Goal: Task Accomplishment & Management: Use online tool/utility

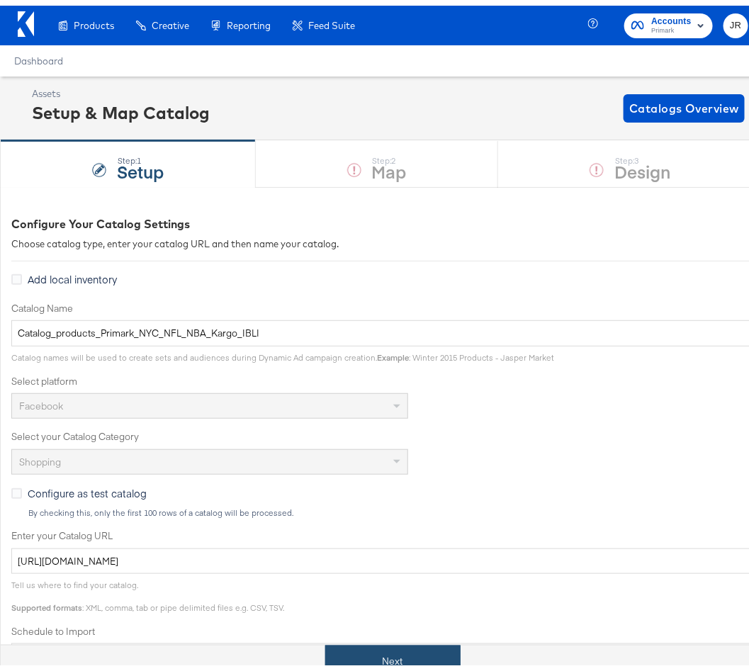
click at [371, 657] on button "Next" at bounding box center [392, 656] width 135 height 32
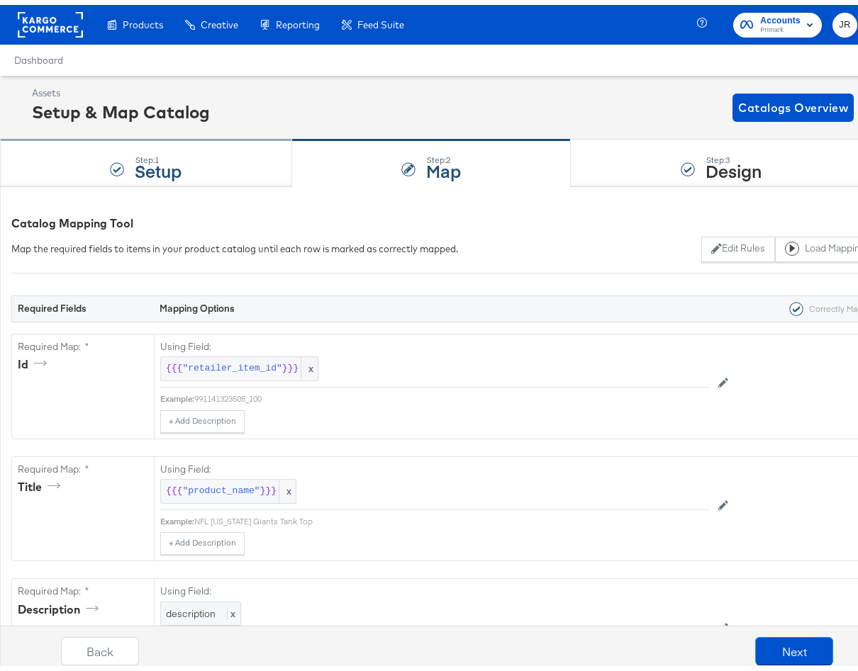
click at [97, 174] on div "Step: 1 Setup" at bounding box center [146, 158] width 292 height 47
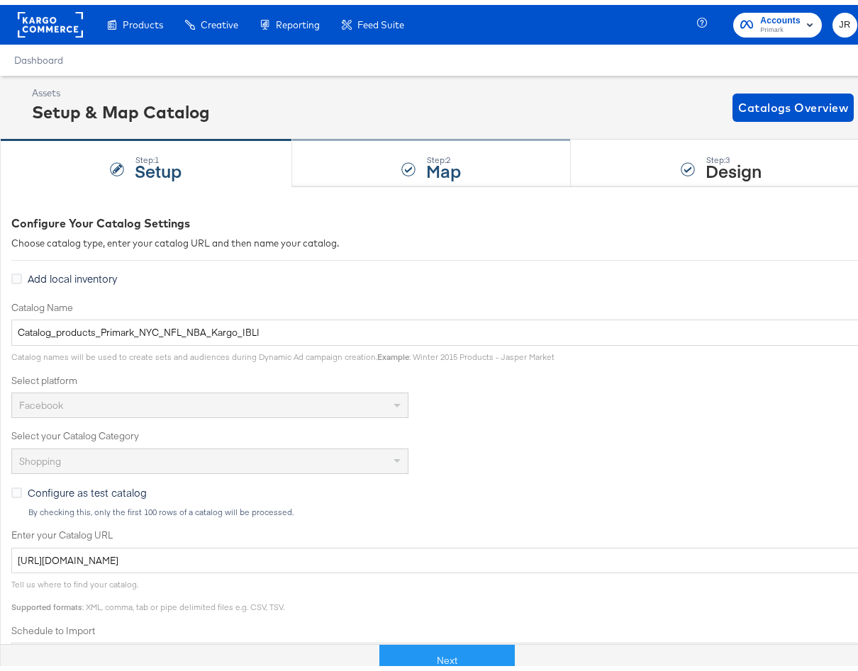
click at [432, 150] on div "Step: 2" at bounding box center [443, 155] width 35 height 10
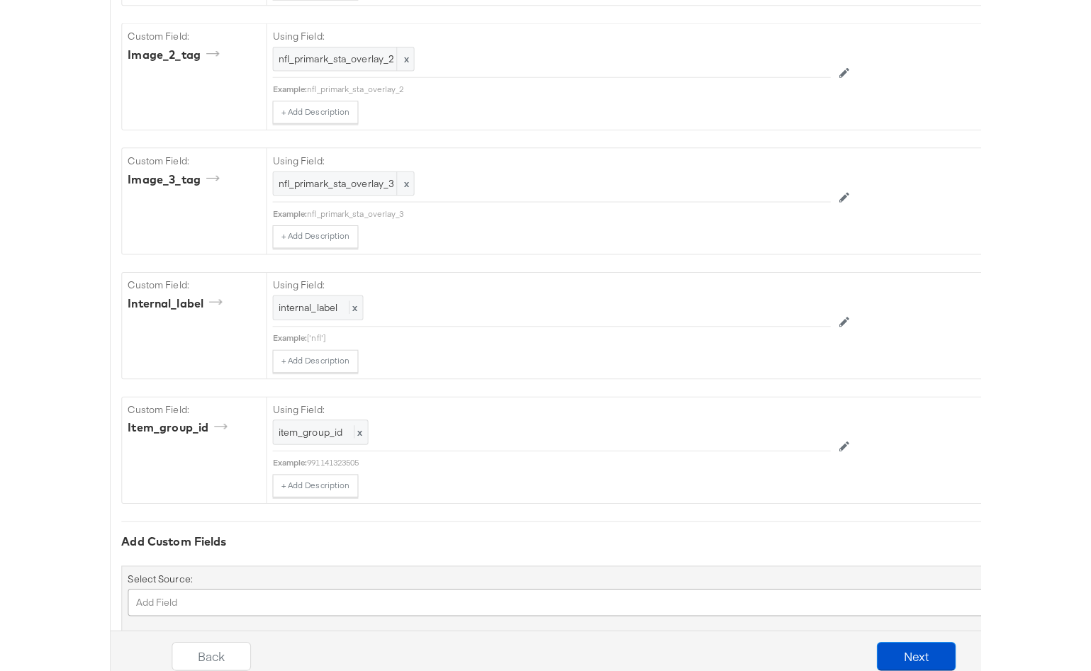
scroll to position [2875, 0]
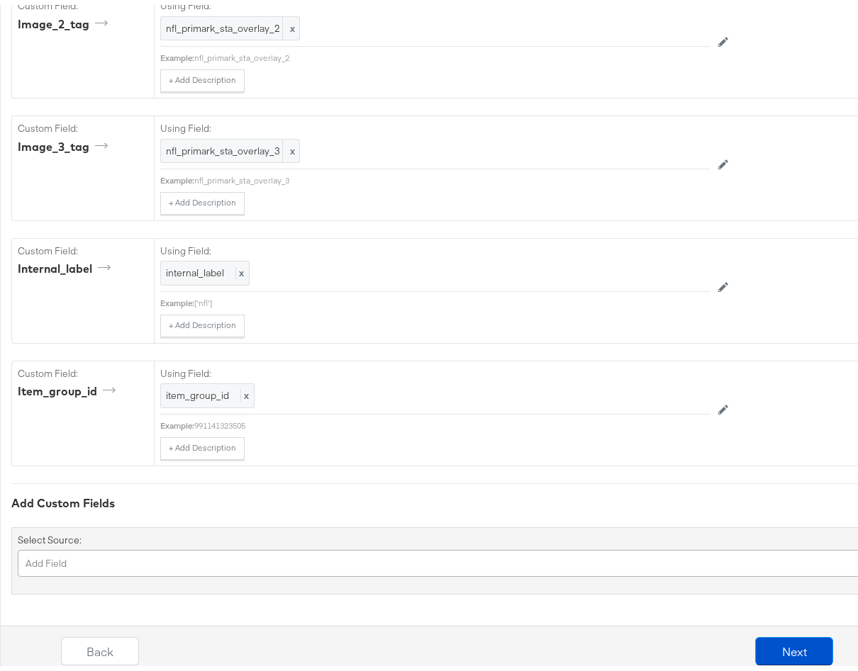
click at [167, 561] on div "Add Field" at bounding box center [490, 558] width 944 height 27
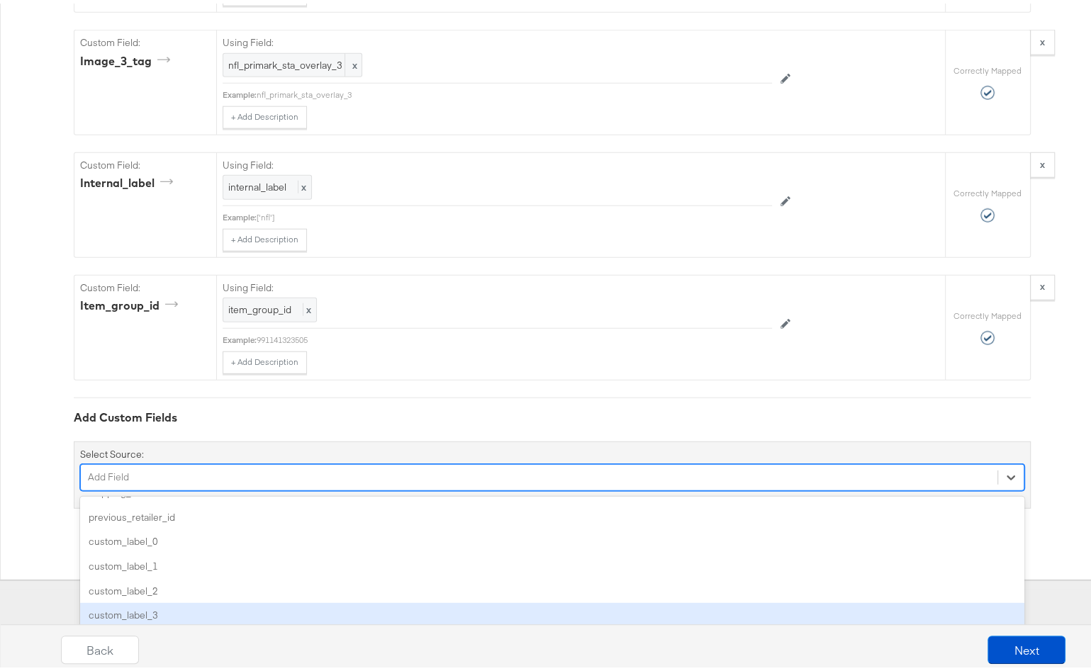
scroll to position [911, 0]
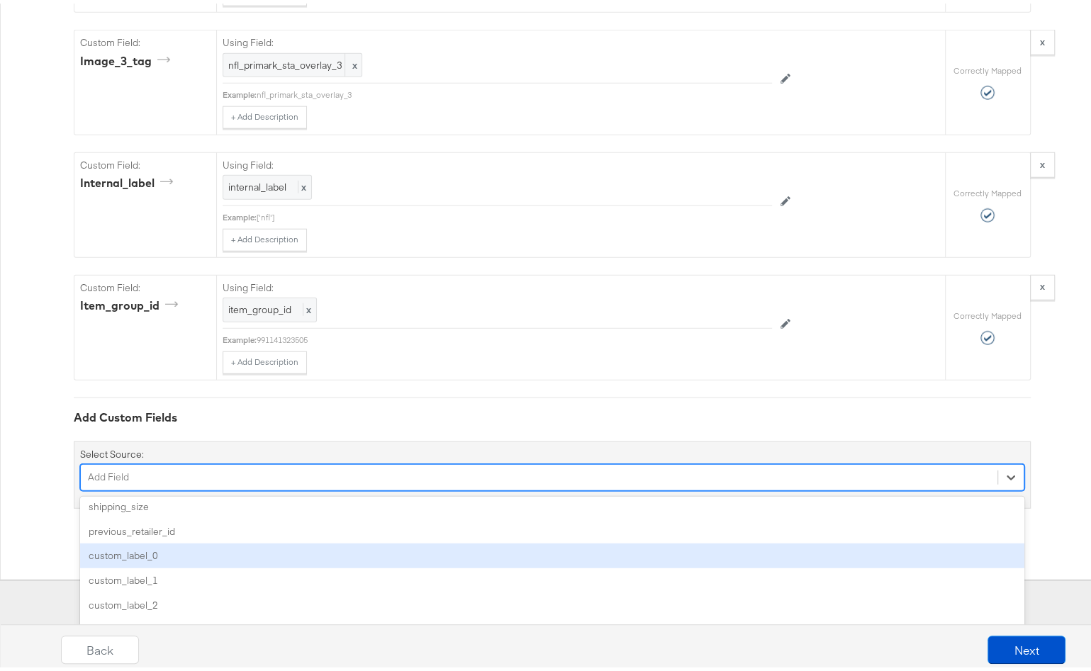
click at [296, 540] on div "custom_label_0" at bounding box center [552, 552] width 944 height 25
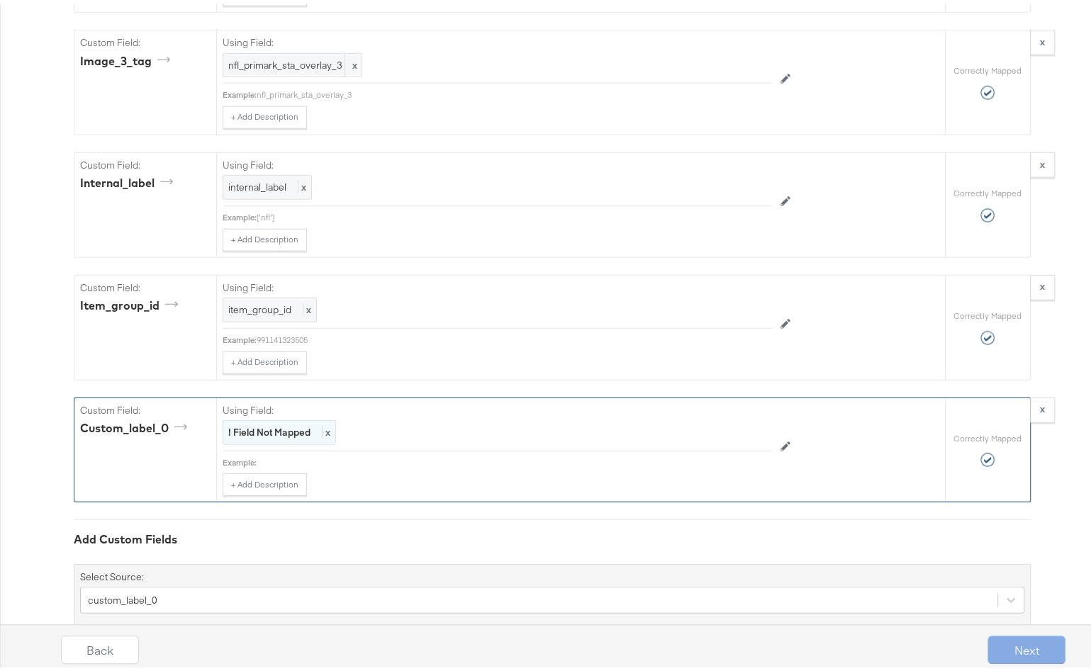
click at [280, 422] on strong "! Field Not Mapped" at bounding box center [269, 428] width 82 height 13
click at [333, 417] on div "Select..." at bounding box center [464, 429] width 483 height 24
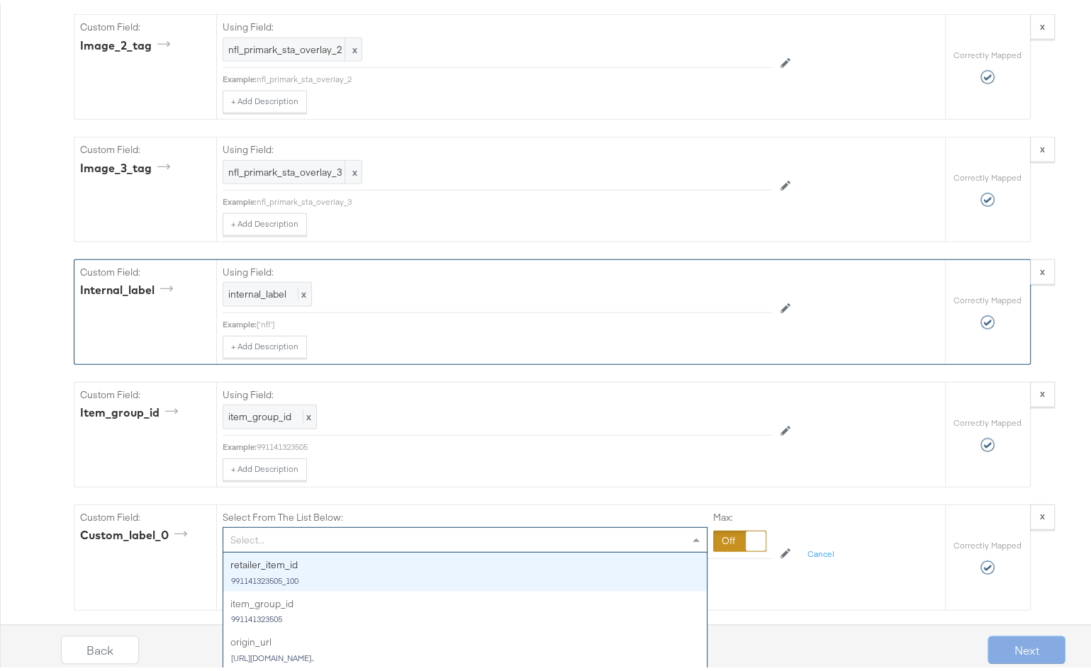
scroll to position [2739, 0]
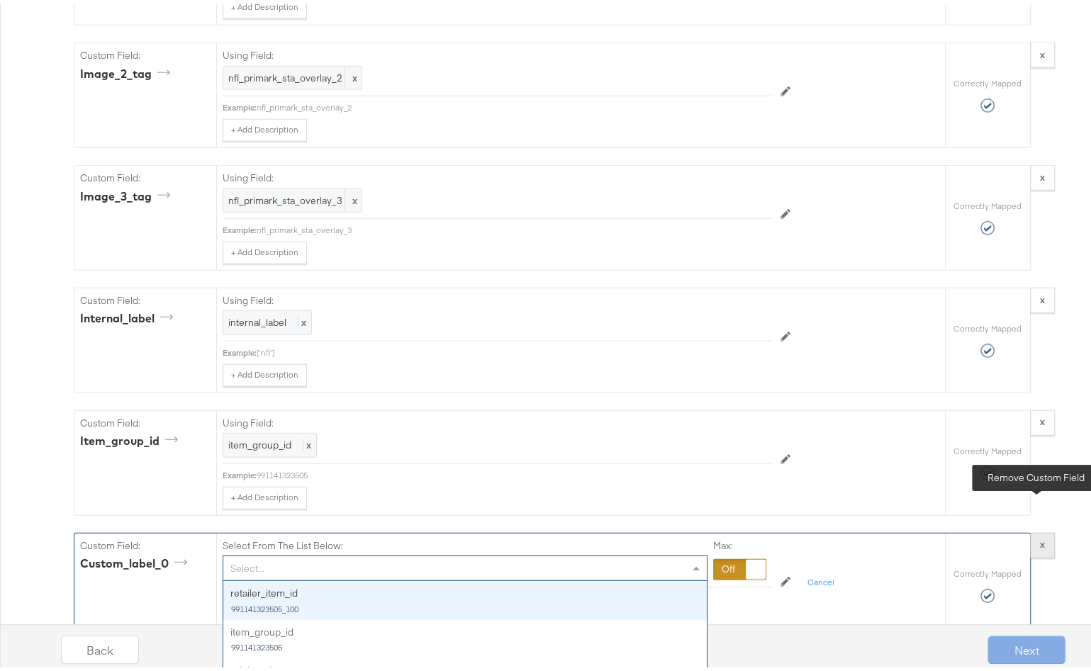
click at [762, 534] on strong "x" at bounding box center [1042, 540] width 5 height 13
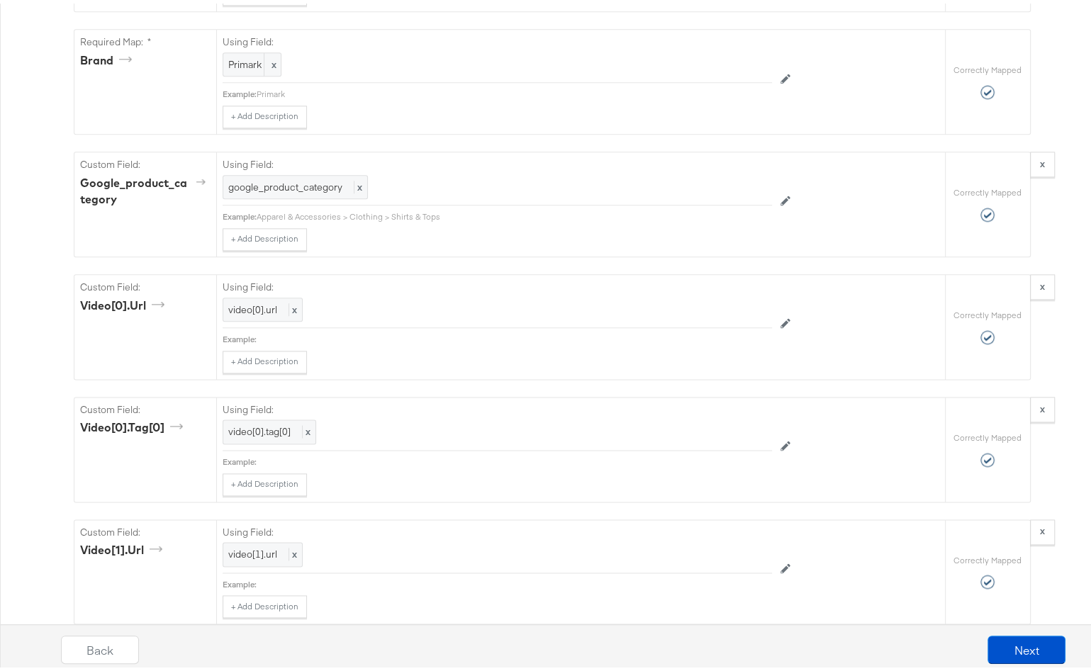
scroll to position [0, 0]
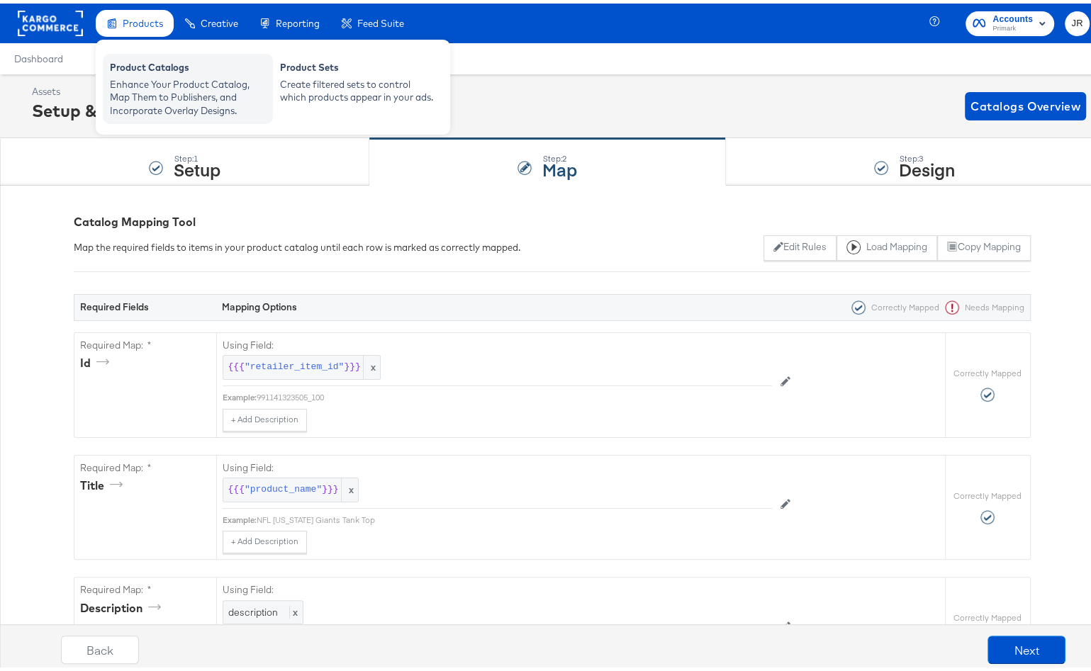
click at [159, 91] on div "Enhance Your Product Catalog, Map Them to Publishers, and Incorporate Overlay D…" at bounding box center [188, 94] width 156 height 40
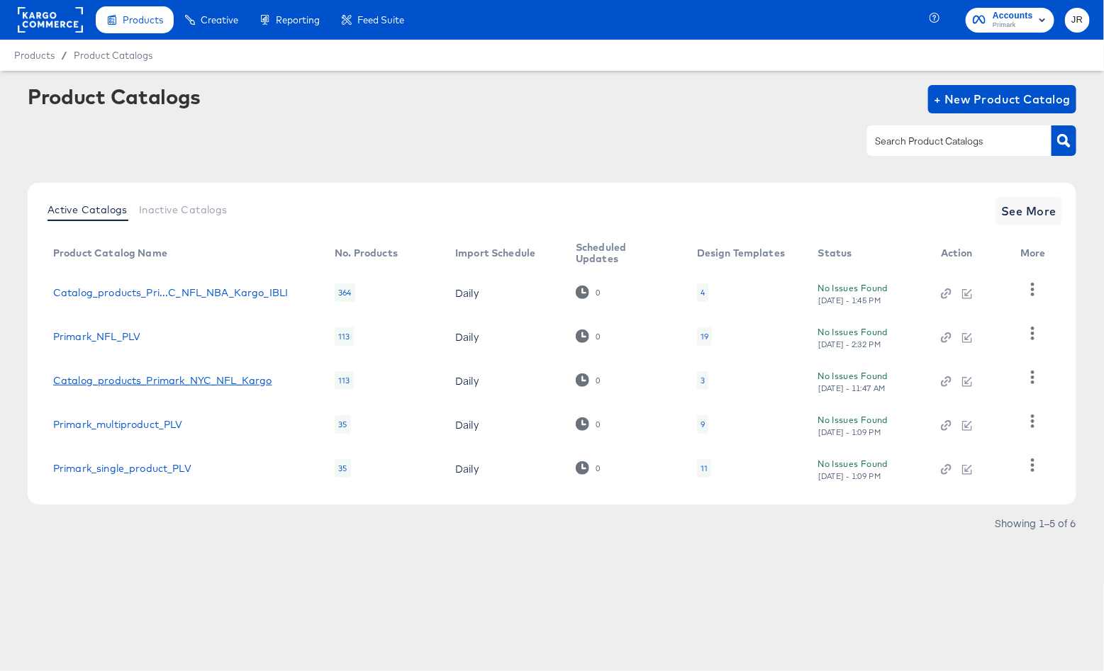
click at [244, 380] on link "Catalog_products_Primark_NYC_NFL_Kargo" at bounding box center [162, 380] width 219 height 11
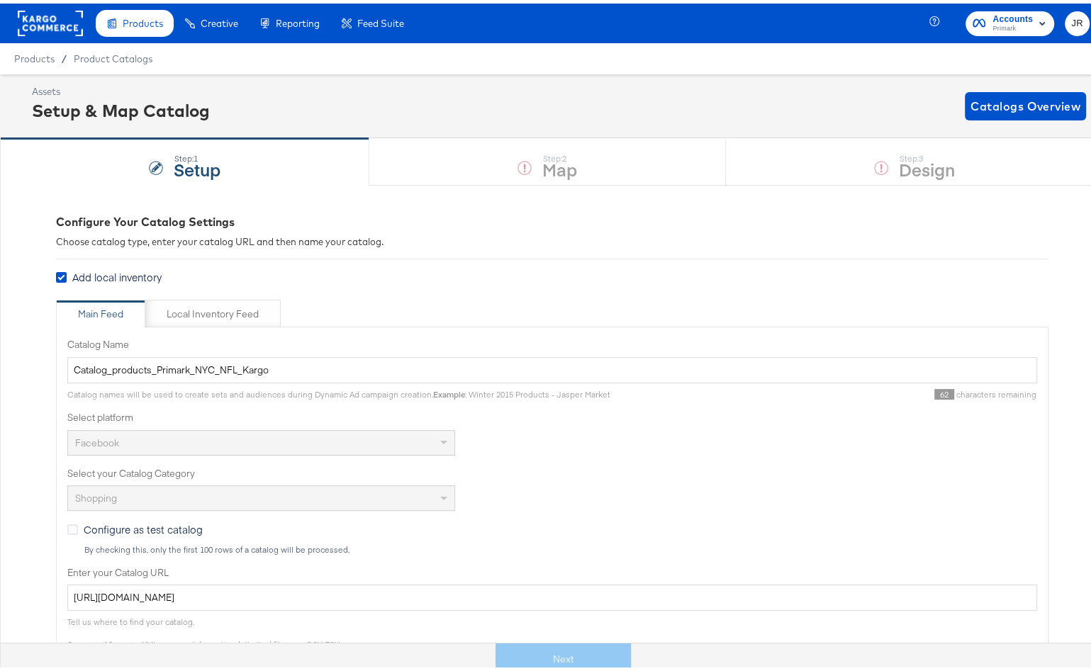
click at [454, 150] on div "Step: 1 Setup Step: 2 Map Step: 3 Design" at bounding box center [552, 158] width 1104 height 47
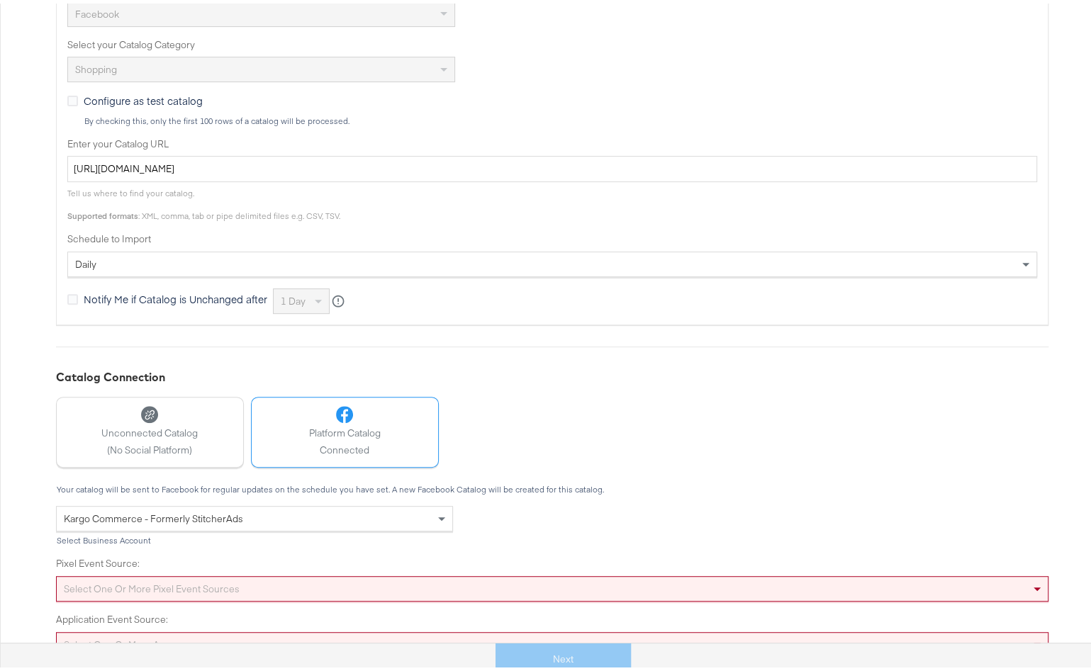
scroll to position [447, 0]
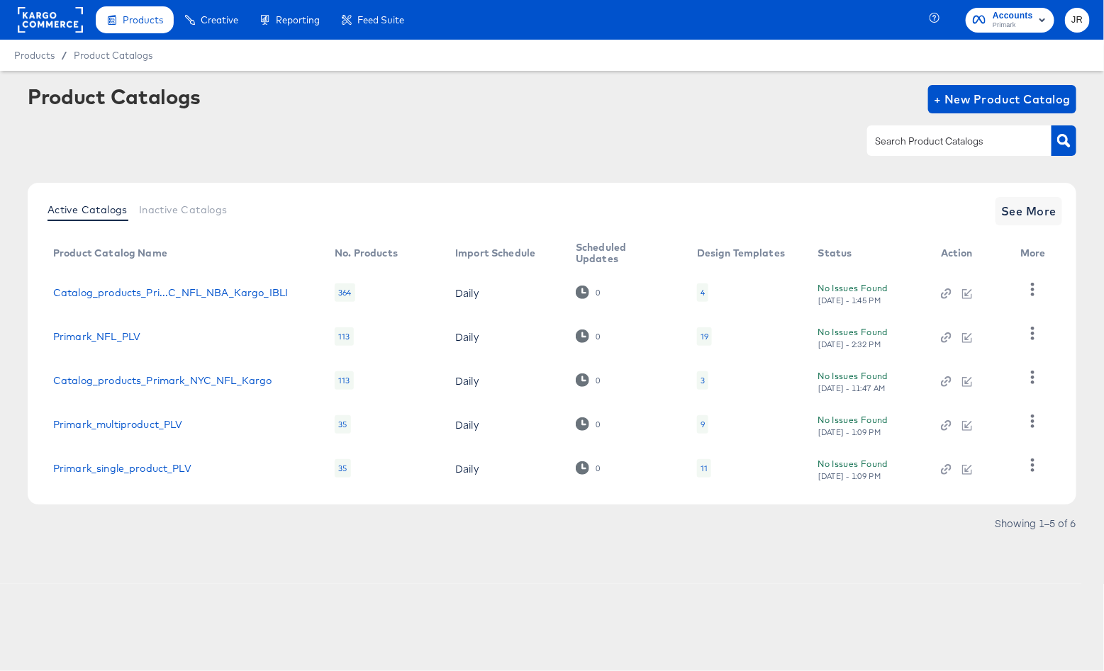
click at [184, 286] on td "Catalog_products_Pri...C_NFL_NBA_Kargo_IBLI" at bounding box center [182, 293] width 281 height 44
click at [185, 288] on div "Catalog_products_Pri...C_NFL_NBA_Kargo_IBLI" at bounding box center [170, 292] width 235 height 11
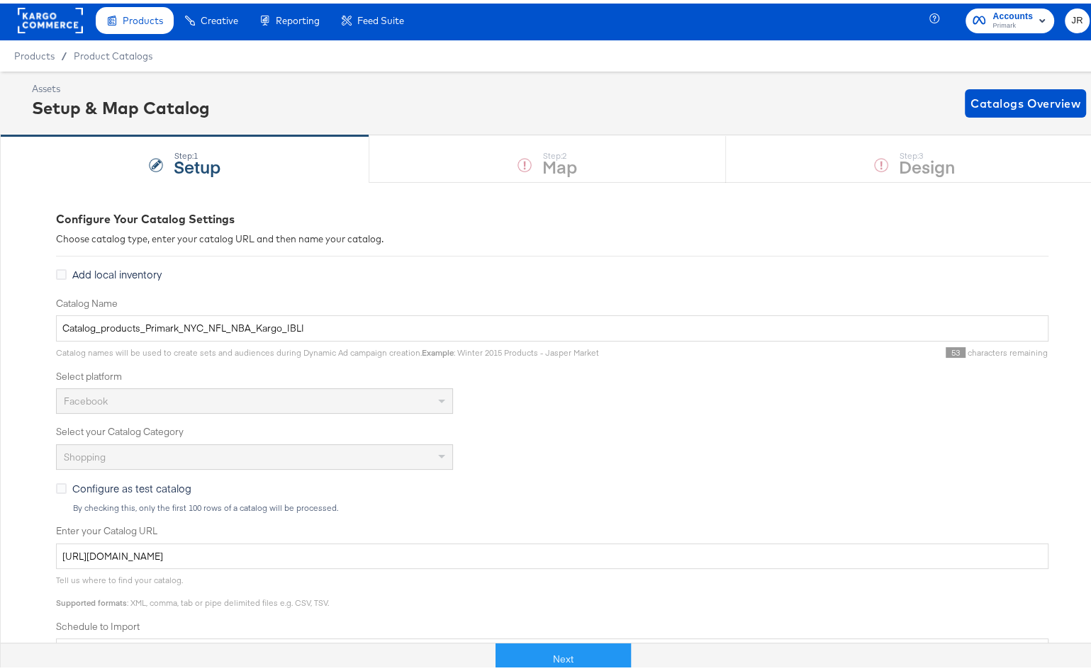
scroll to position [4, 0]
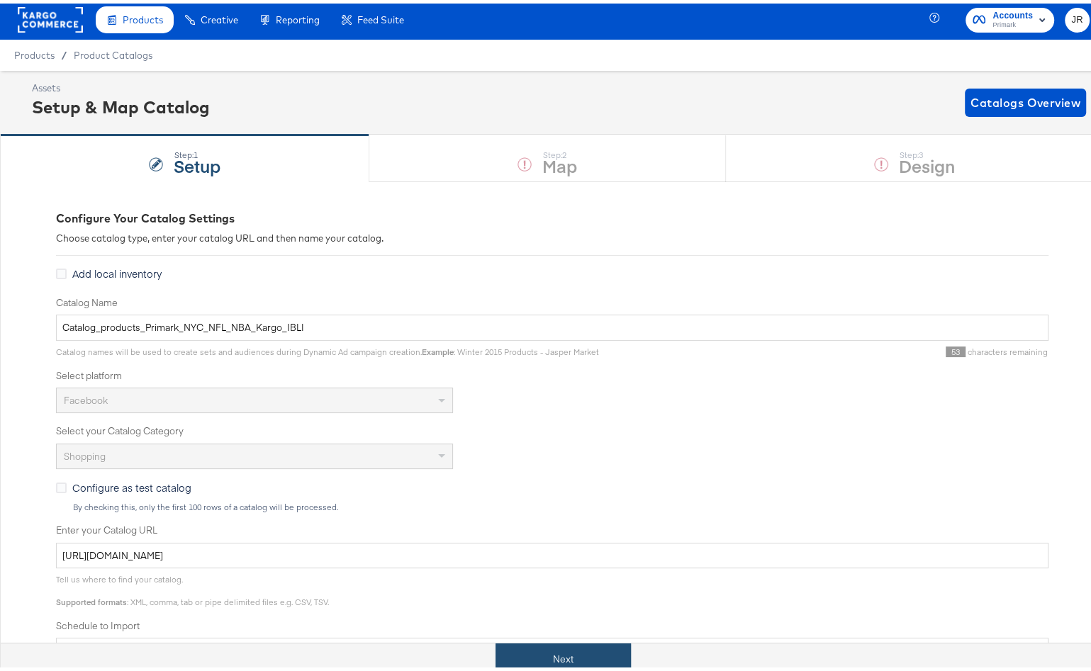
click at [547, 652] on button "Next" at bounding box center [562, 656] width 135 height 32
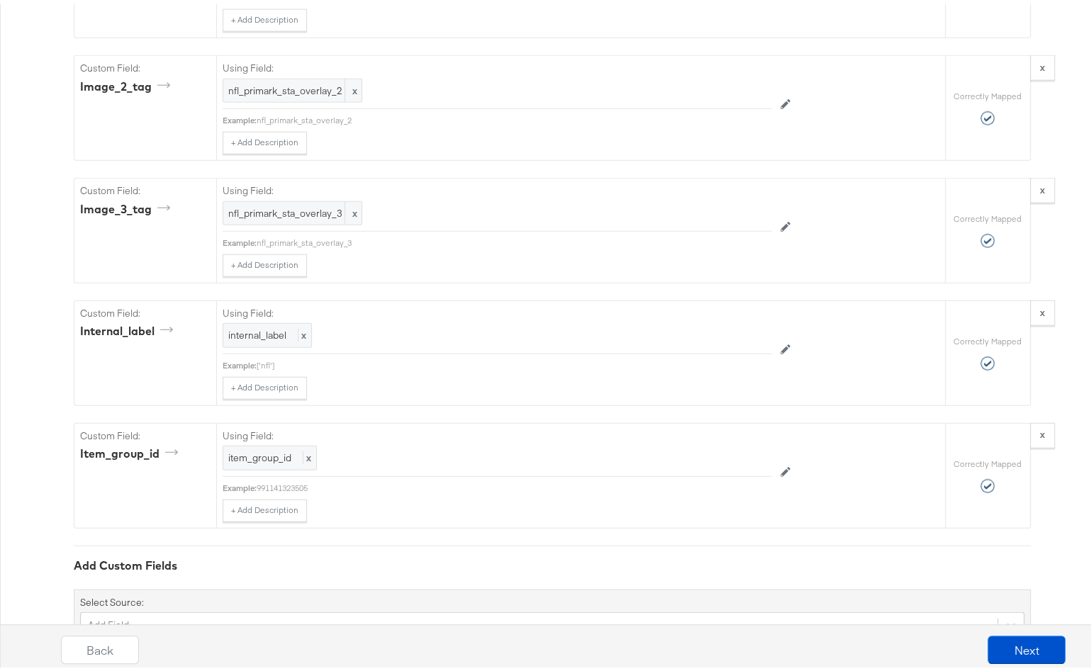
scroll to position [2756, 0]
